Goal: Transaction & Acquisition: Subscribe to service/newsletter

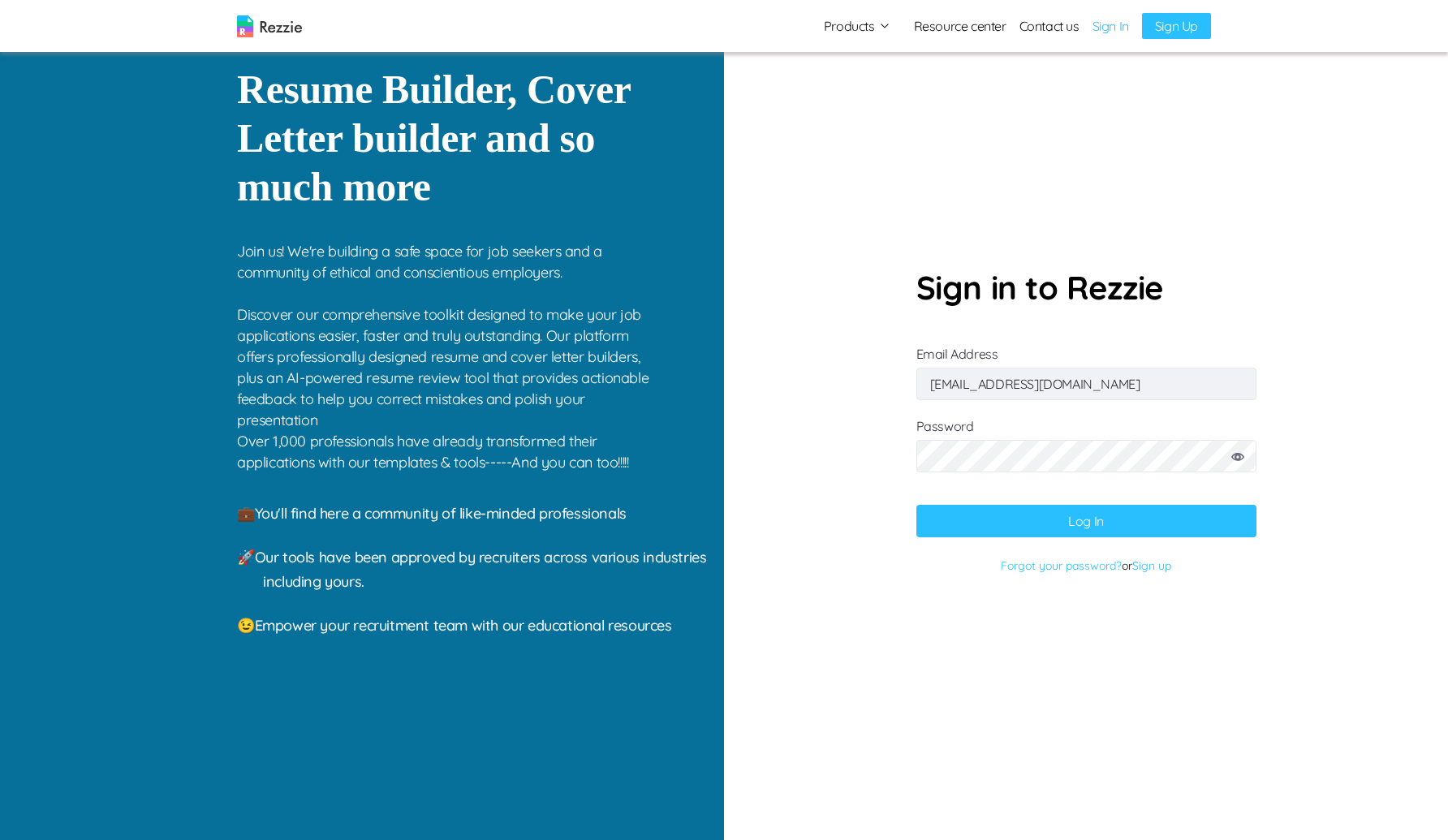
type input "[EMAIL_ADDRESS][DOMAIN_NAME]"
click at [916, 505] on button "Log In" at bounding box center [1086, 521] width 340 height 32
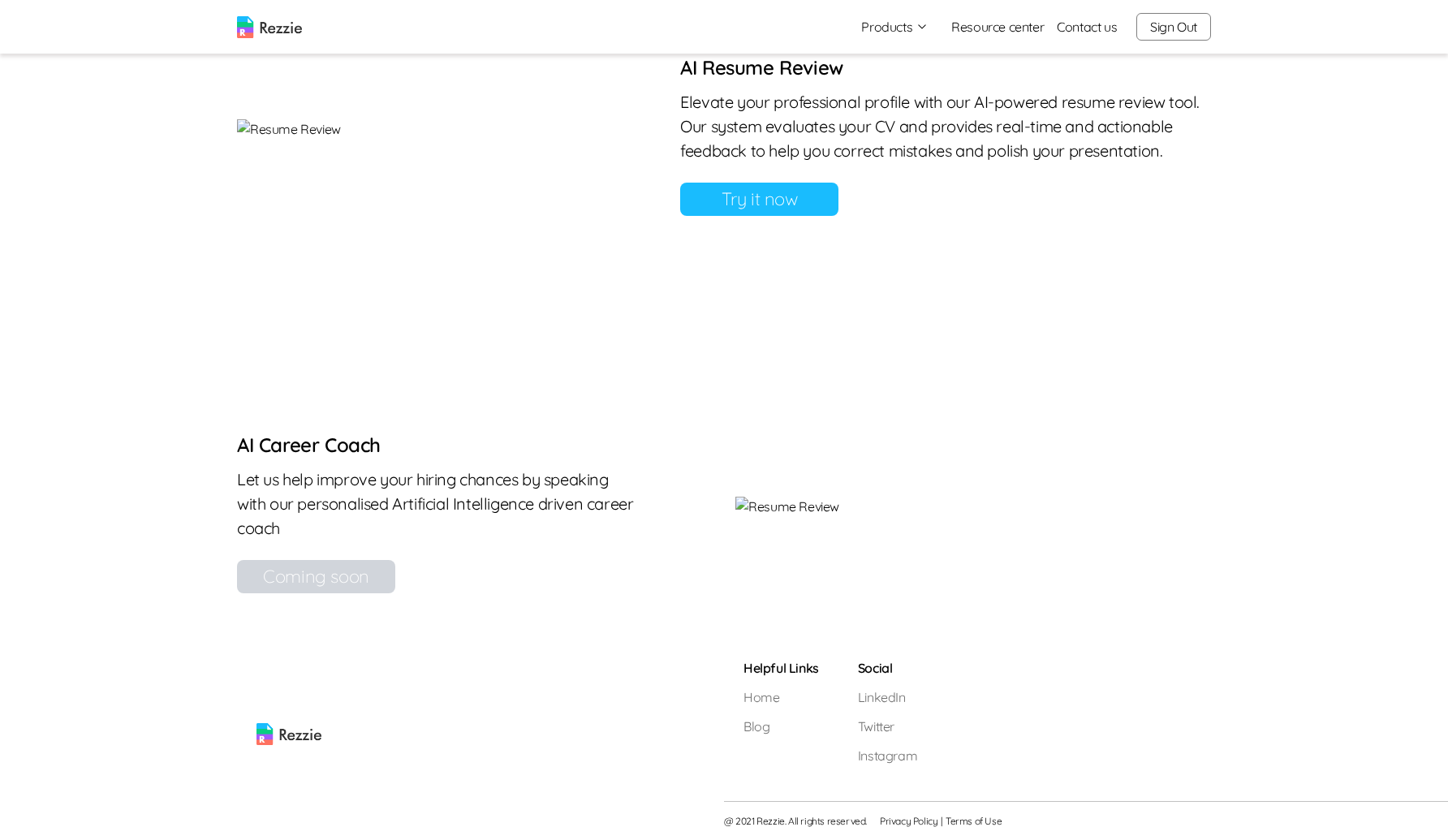
scroll to position [1458, 0]
click at [838, 216] on link "Try it now" at bounding box center [760, 199] width 158 height 33
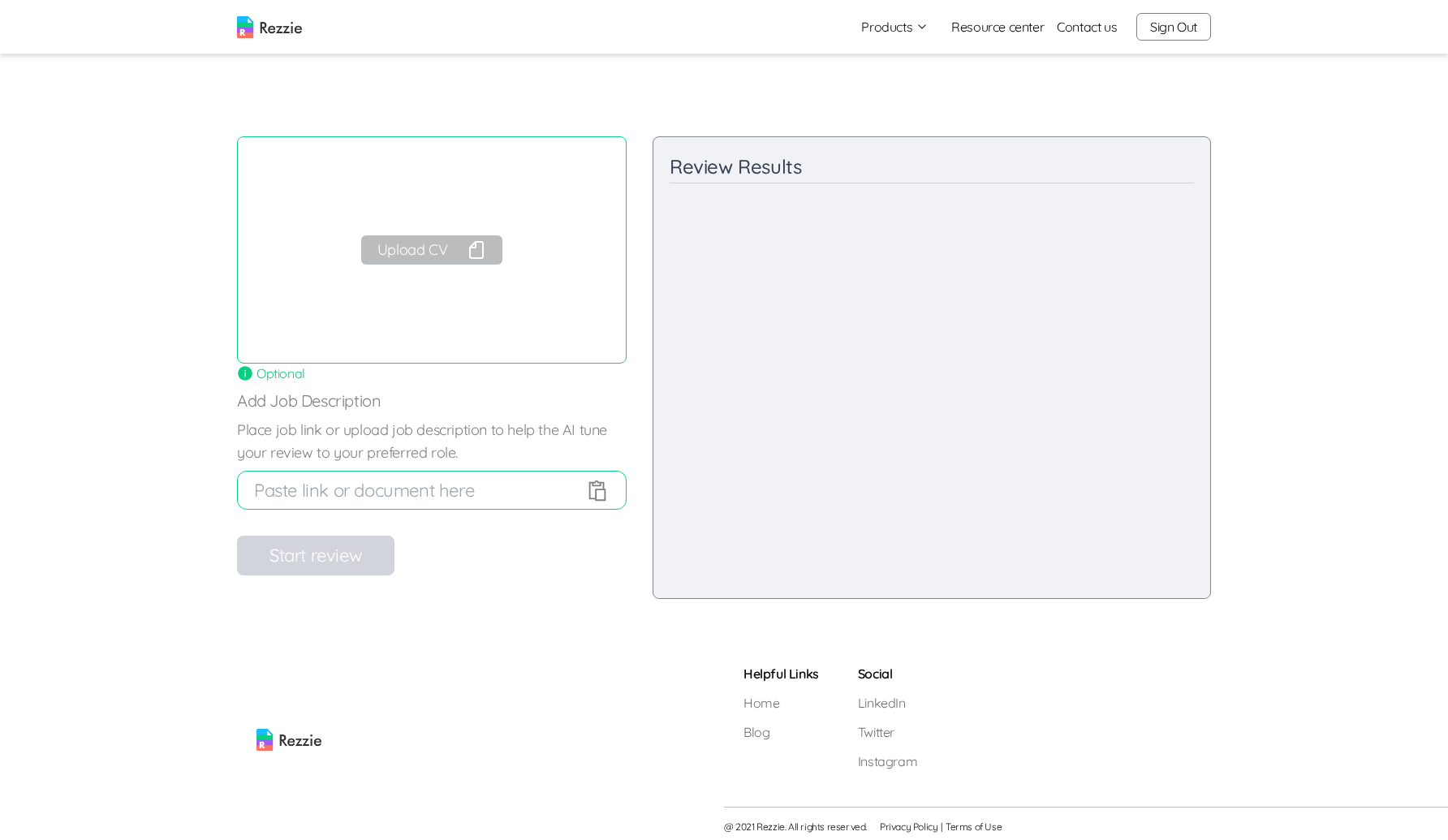
click at [452, 255] on button "Upload CV" at bounding box center [432, 250] width 141 height 29
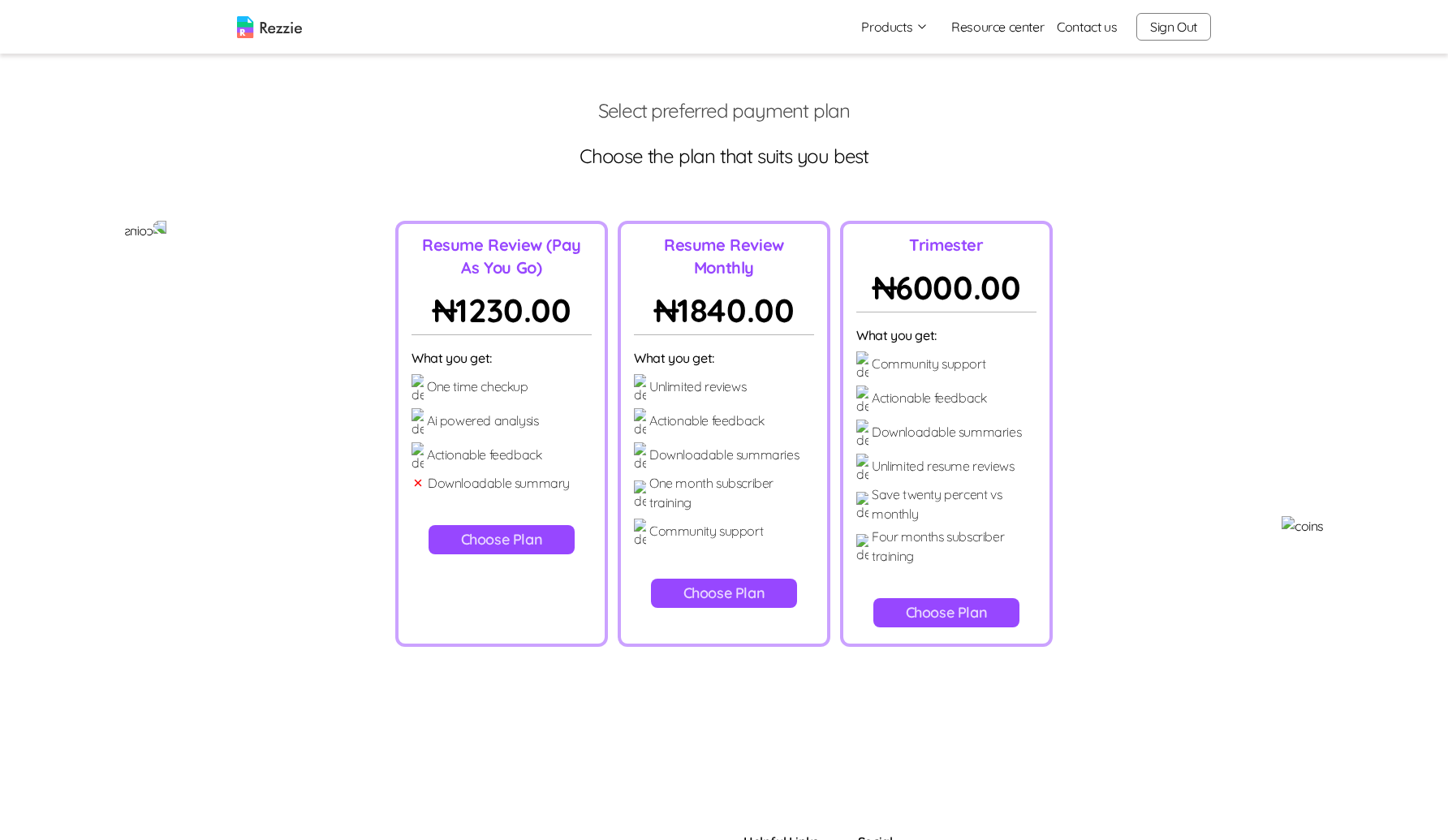
click at [930, 599] on button "Choose Plan" at bounding box center [947, 613] width 147 height 29
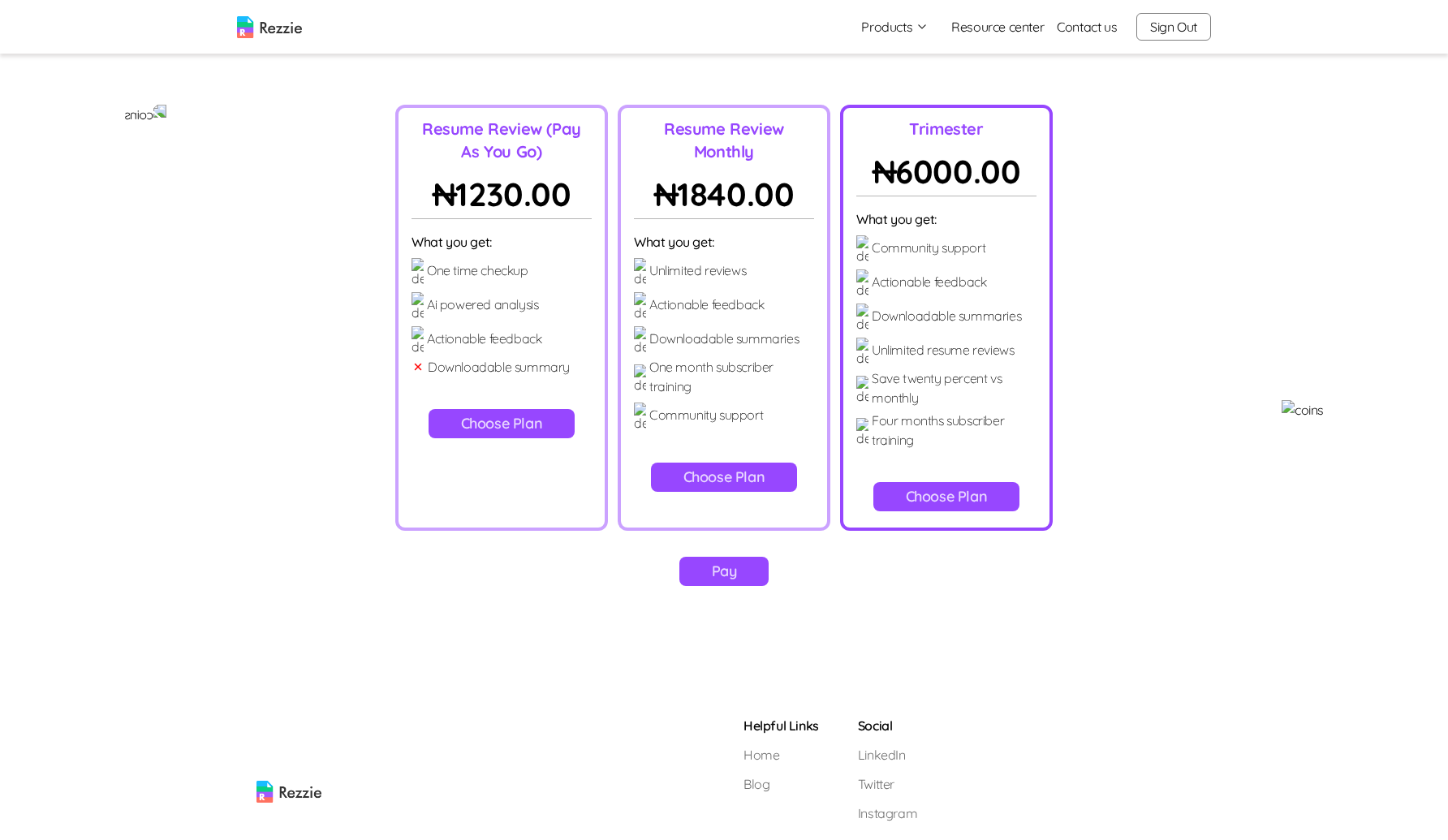
scroll to position [128, 0]
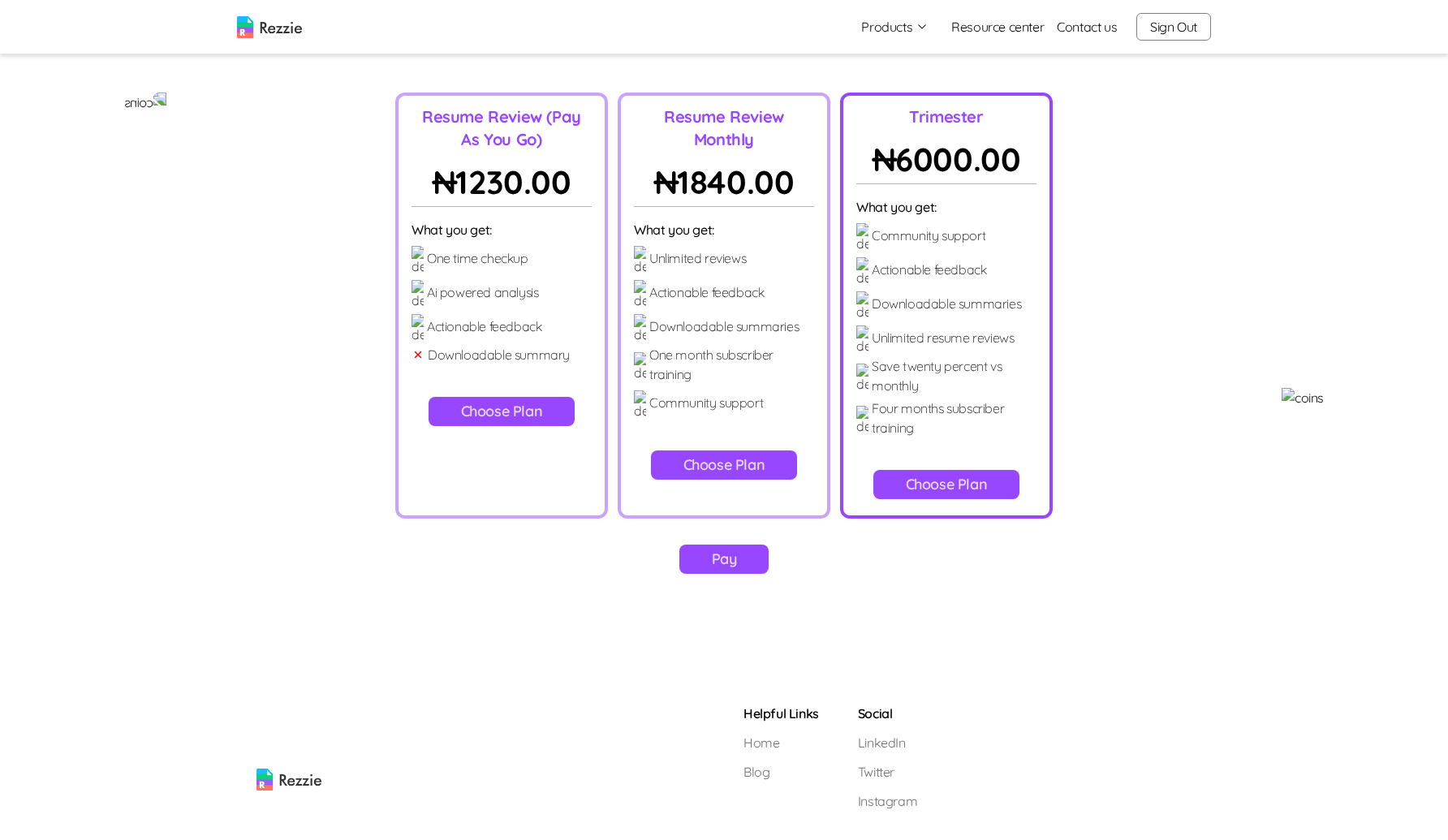
click at [754, 545] on button "Pay" at bounding box center [725, 559] width 90 height 29
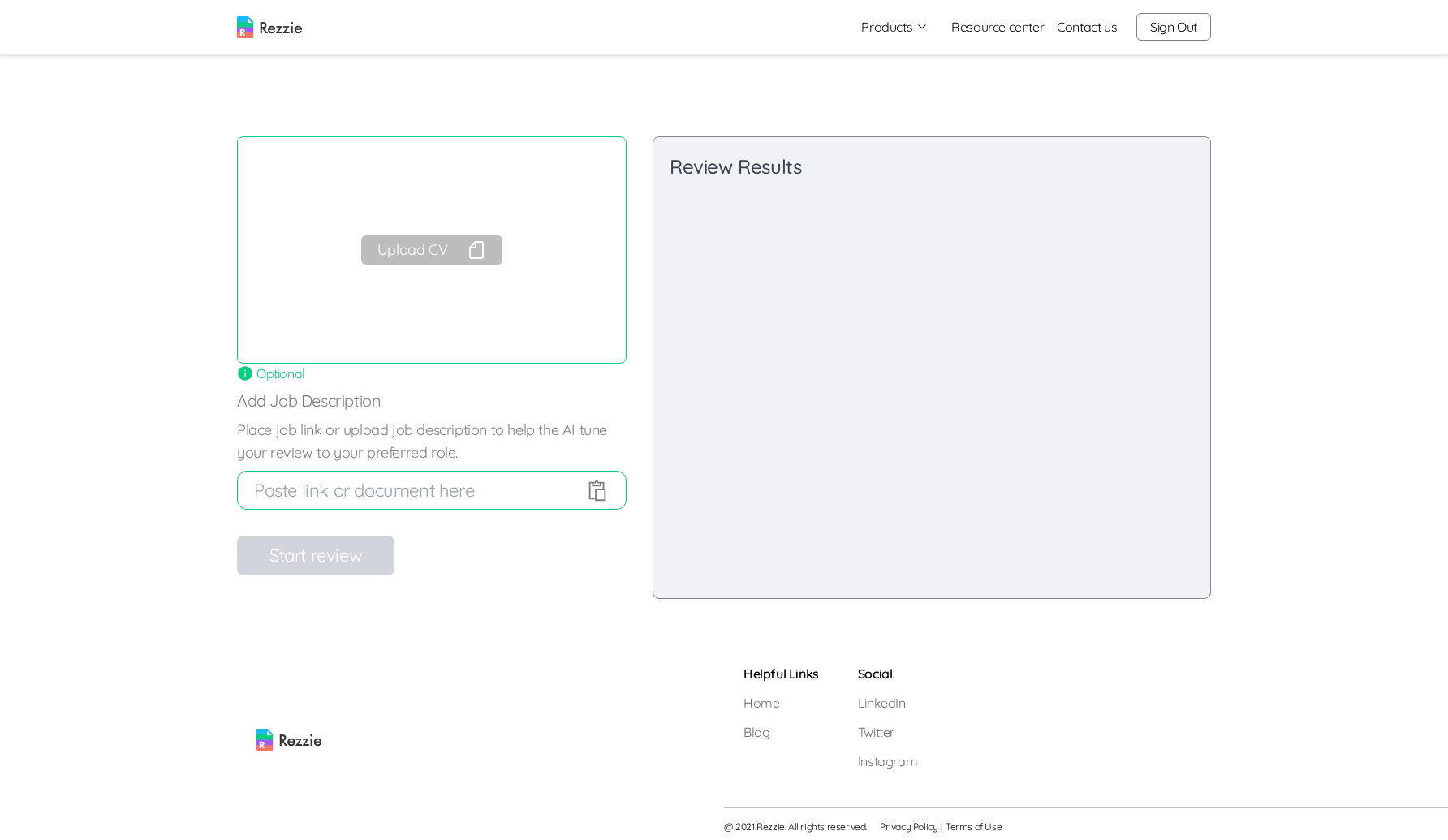
click at [451, 244] on button "Upload CV" at bounding box center [432, 250] width 141 height 29
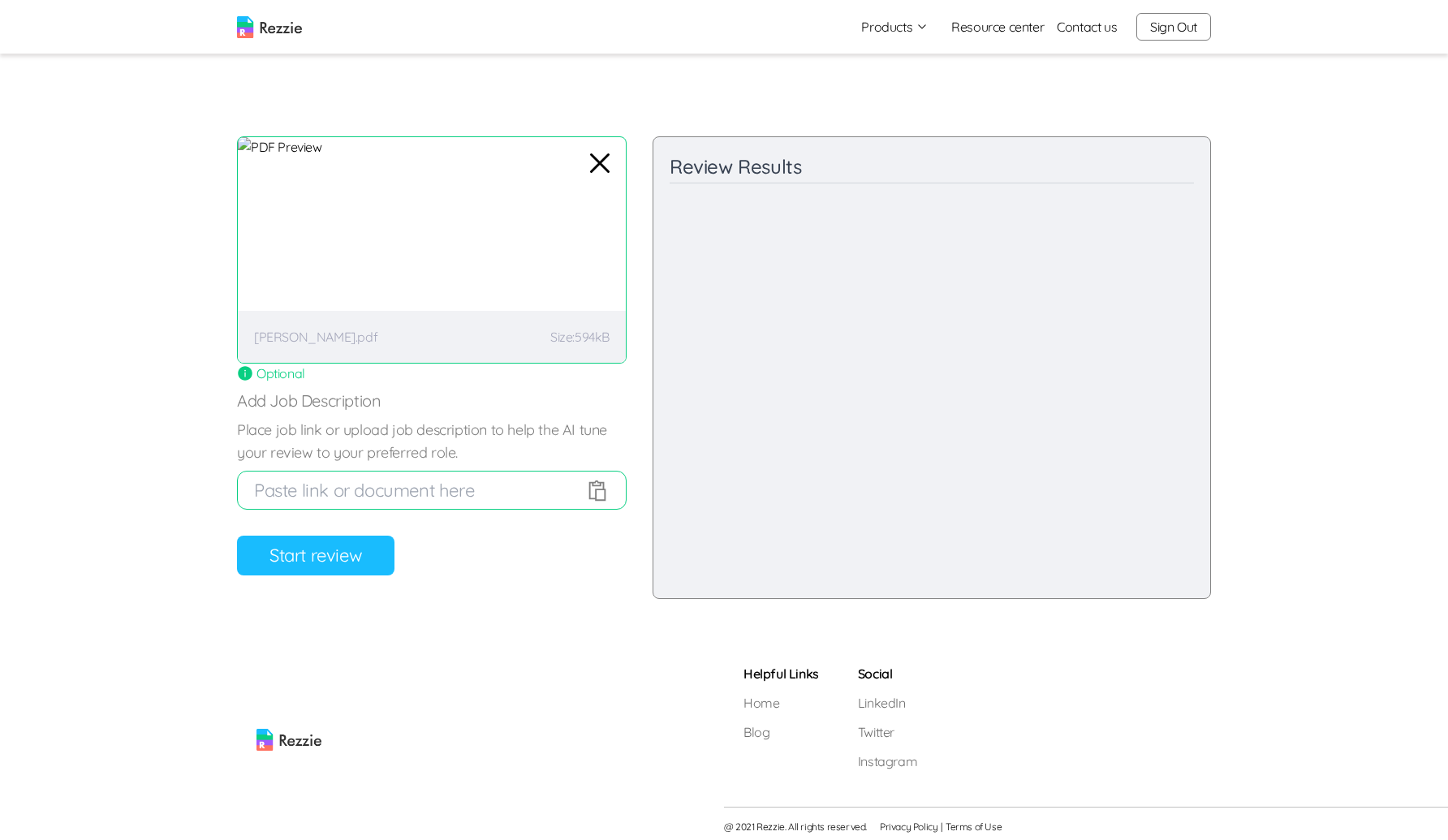
click at [366, 561] on button "Start review" at bounding box center [315, 555] width 157 height 40
